Goal: Task Accomplishment & Management: Manage account settings

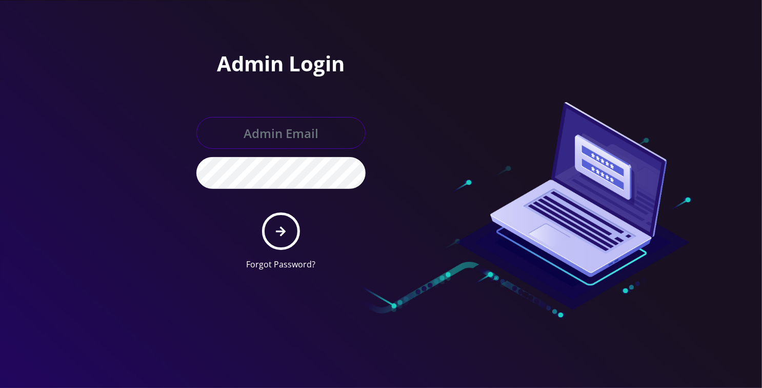
click at [239, 128] on input "text" at bounding box center [280, 133] width 169 height 32
type input "loren@teltik.com"
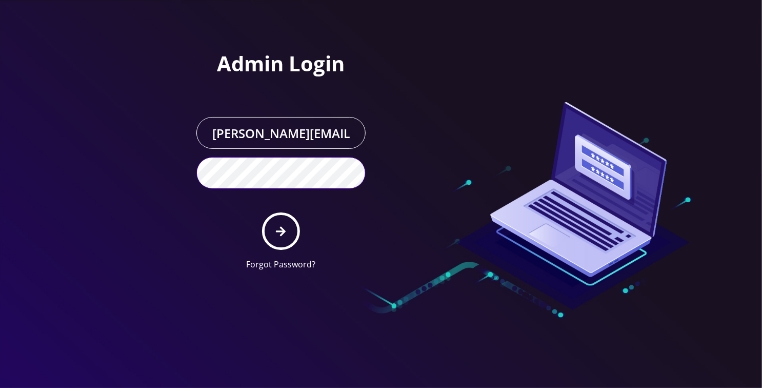
click at [262, 212] on button "submit" at bounding box center [280, 230] width 37 height 37
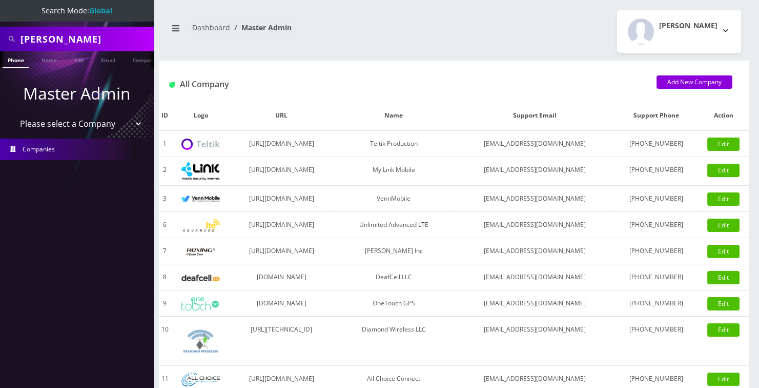
click at [49, 45] on input "[PERSON_NAME]" at bounding box center [86, 38] width 131 height 19
type input "[MEDICAL_DATA]"
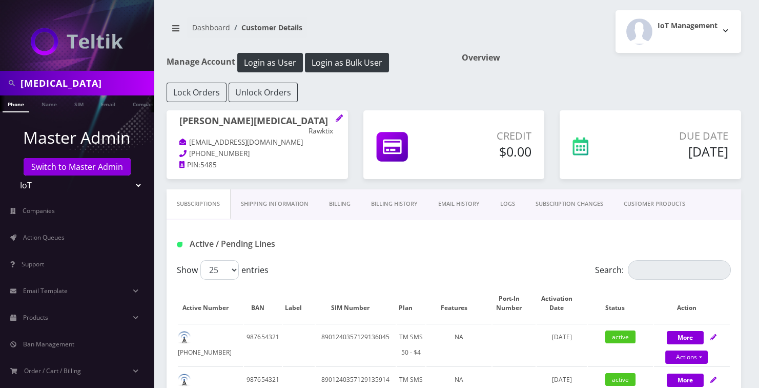
click at [399, 200] on link "Billing History" at bounding box center [394, 203] width 67 height 29
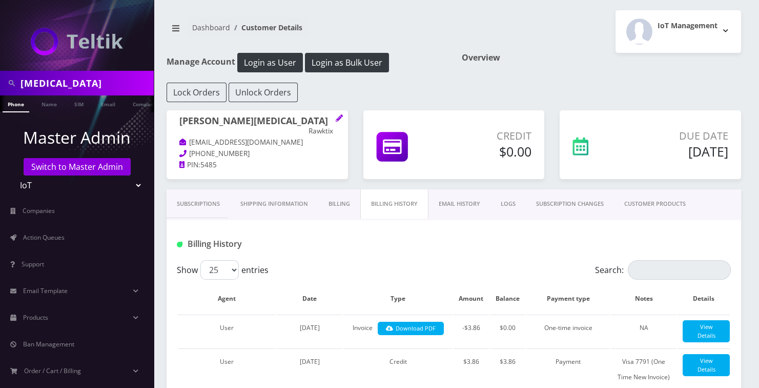
click at [189, 201] on link "Subscriptions" at bounding box center [199, 203] width 64 height 29
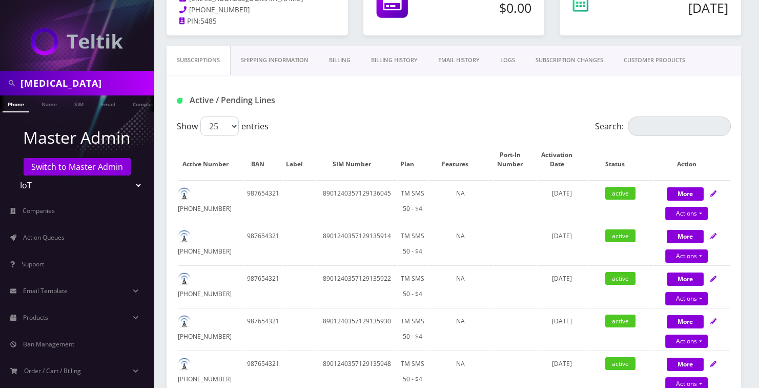
scroll to position [233, 0]
